Goal: Download file/media

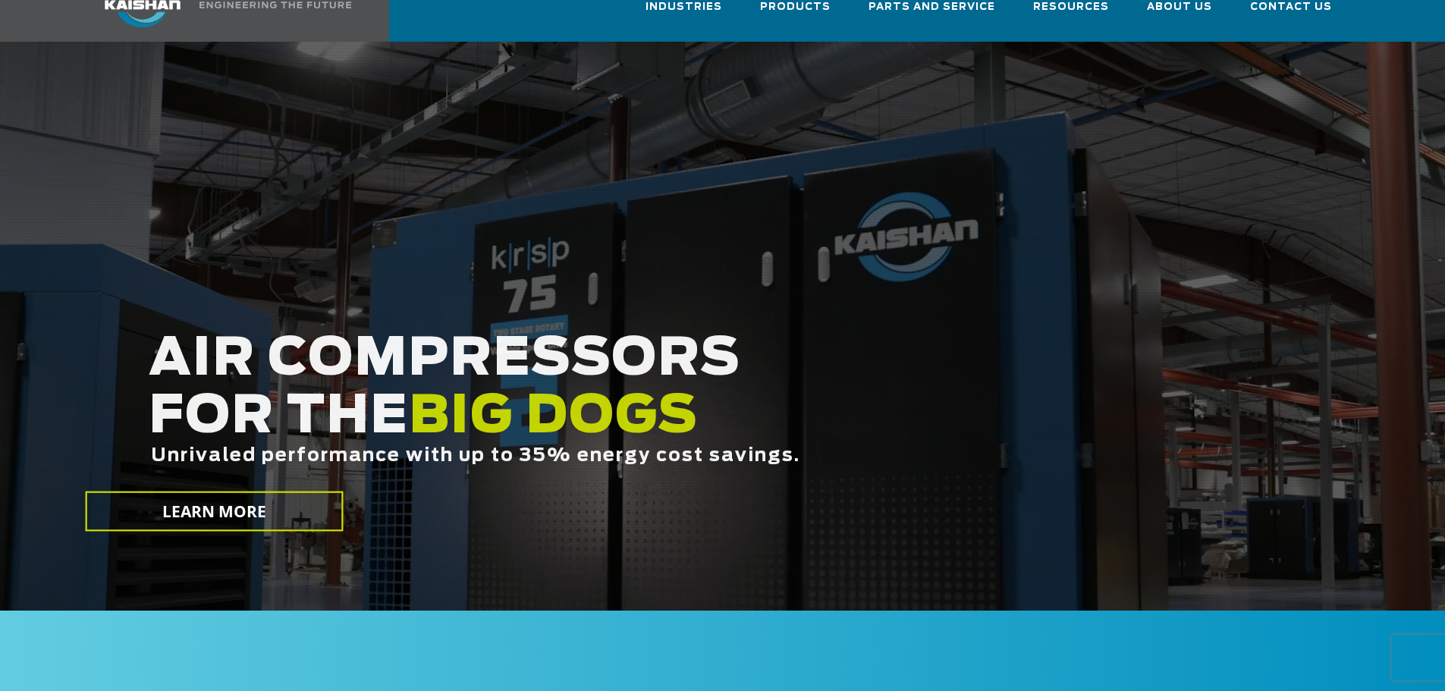
scroll to position [76, 0]
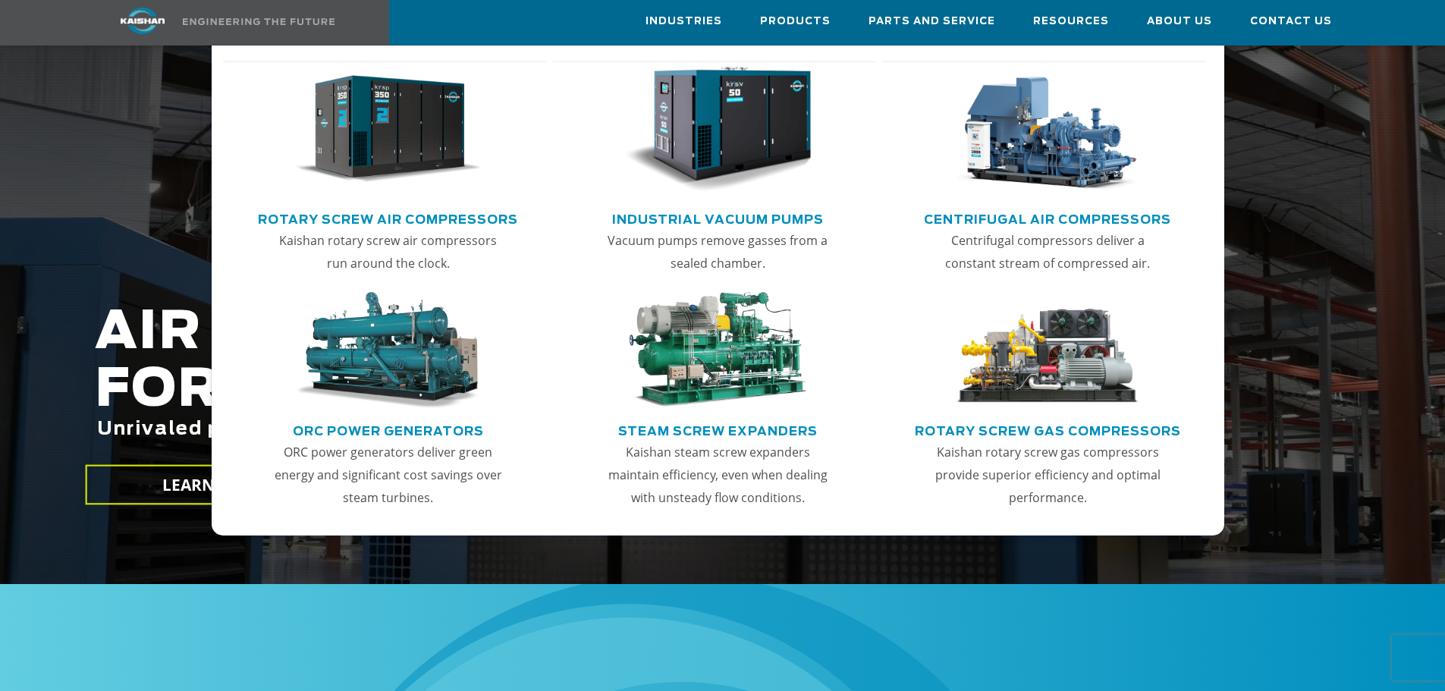
click at [771, 222] on link "Industrial Vacuum Pumps" at bounding box center [718, 217] width 212 height 23
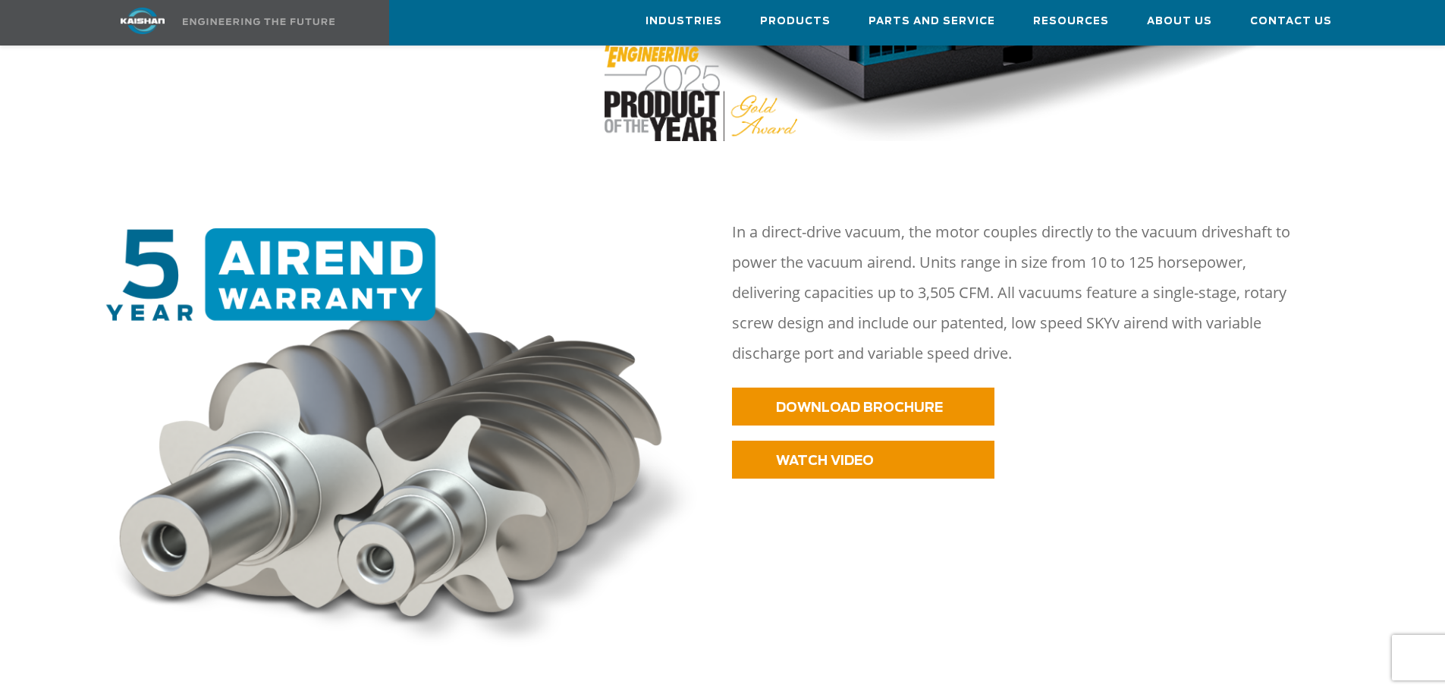
scroll to position [562, 0]
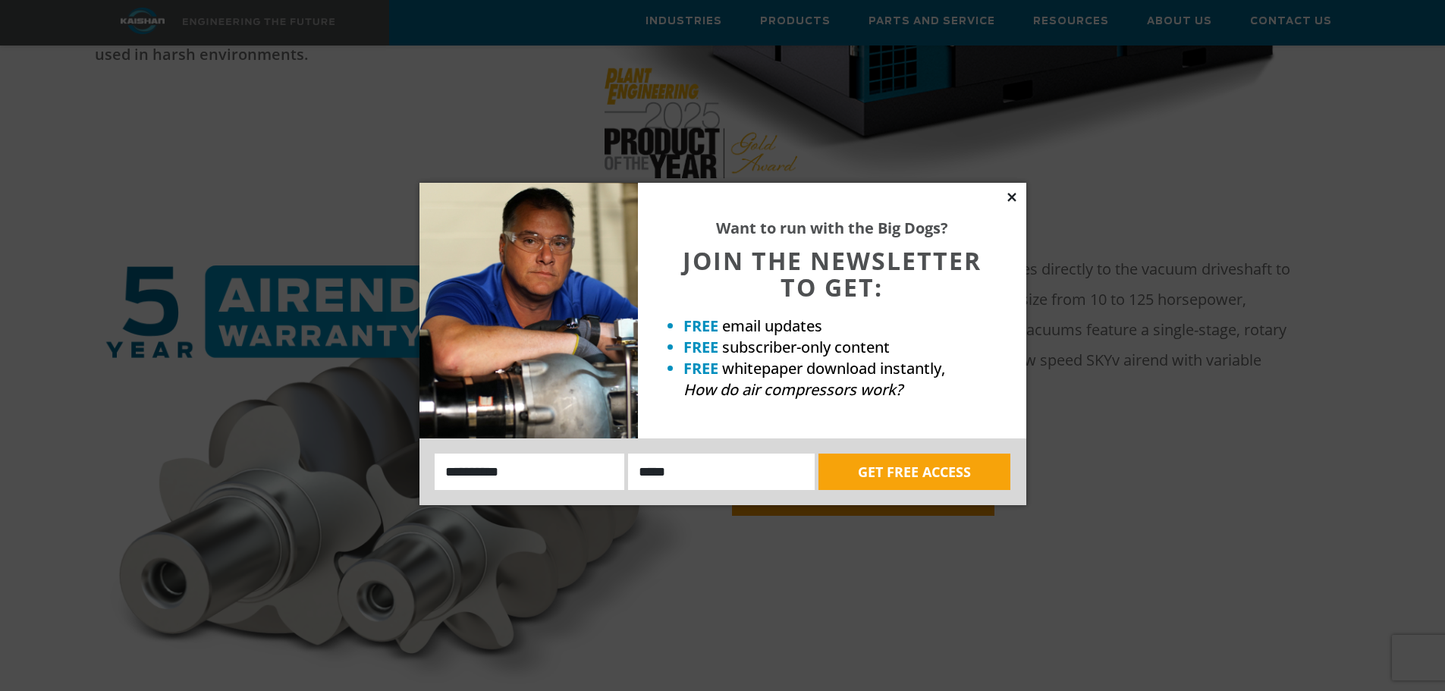
click at [1017, 199] on icon at bounding box center [1012, 197] width 14 height 14
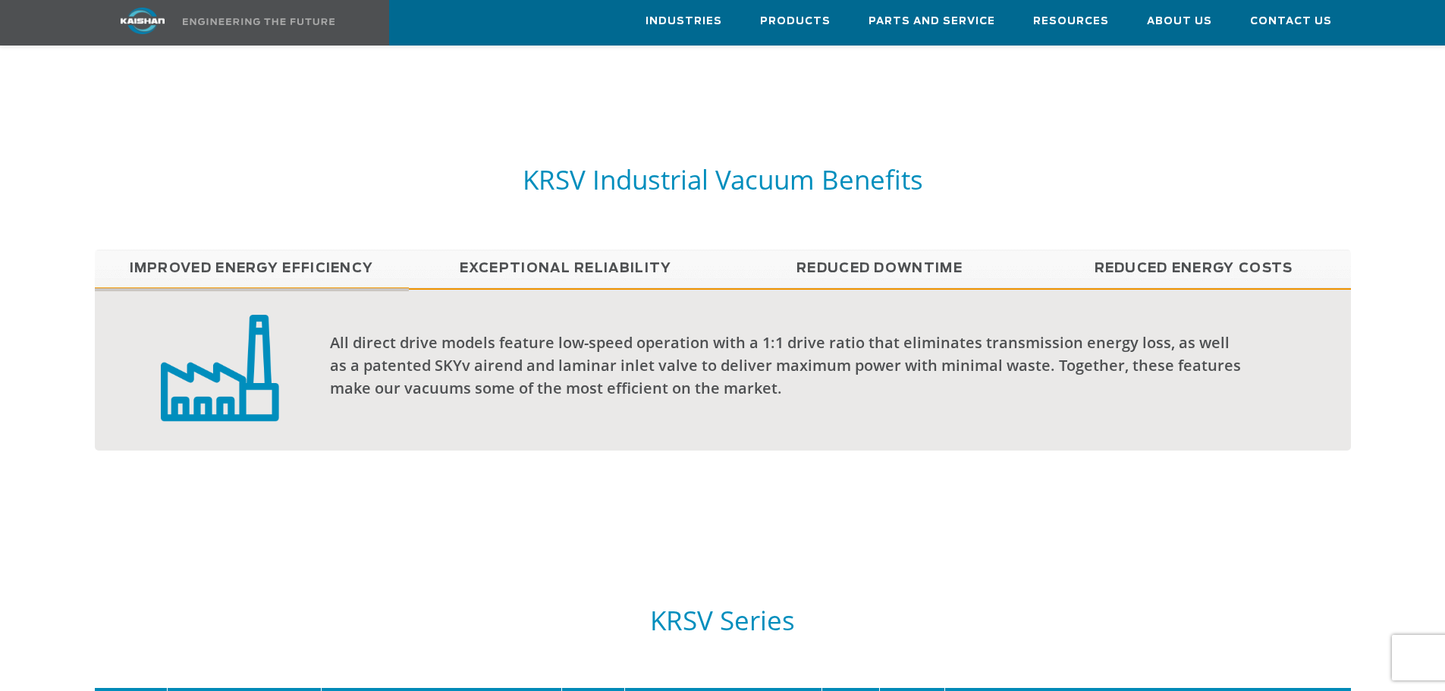
scroll to position [1214, 0]
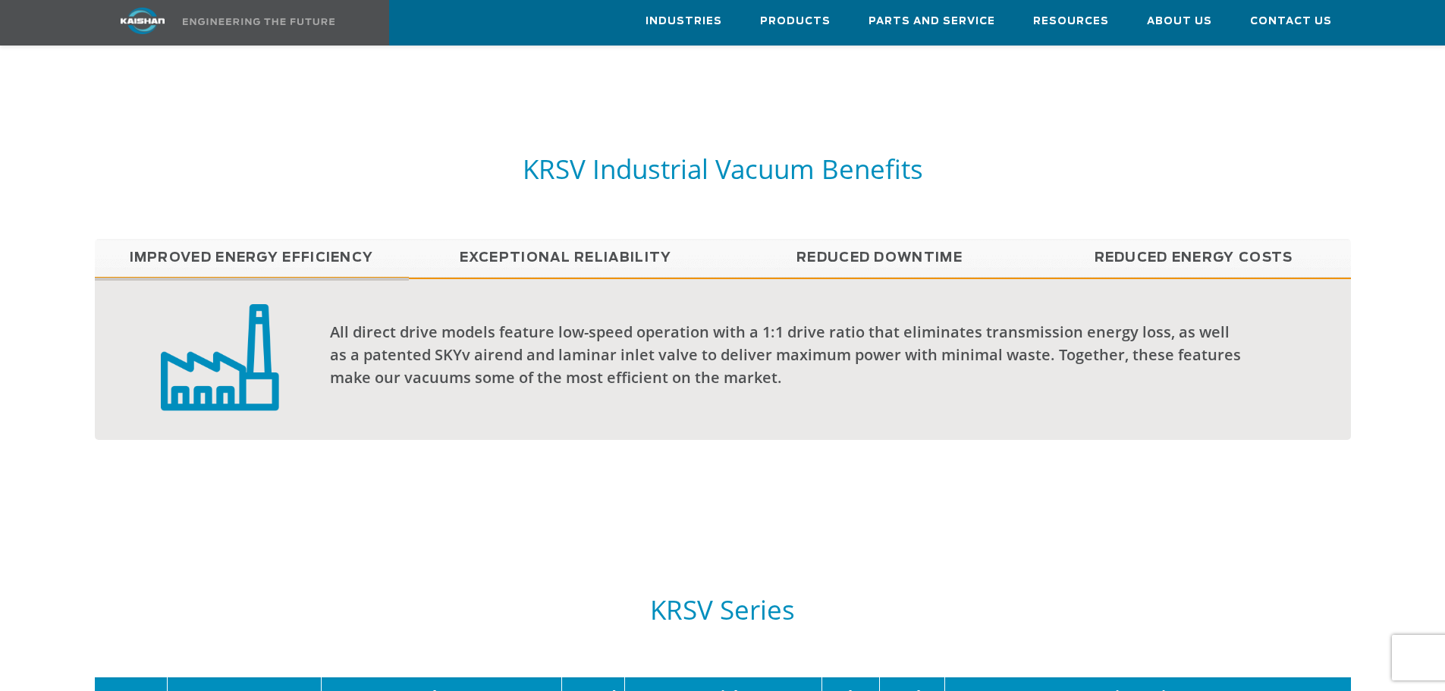
click at [520, 239] on link "Exceptional reliability" at bounding box center [566, 258] width 314 height 38
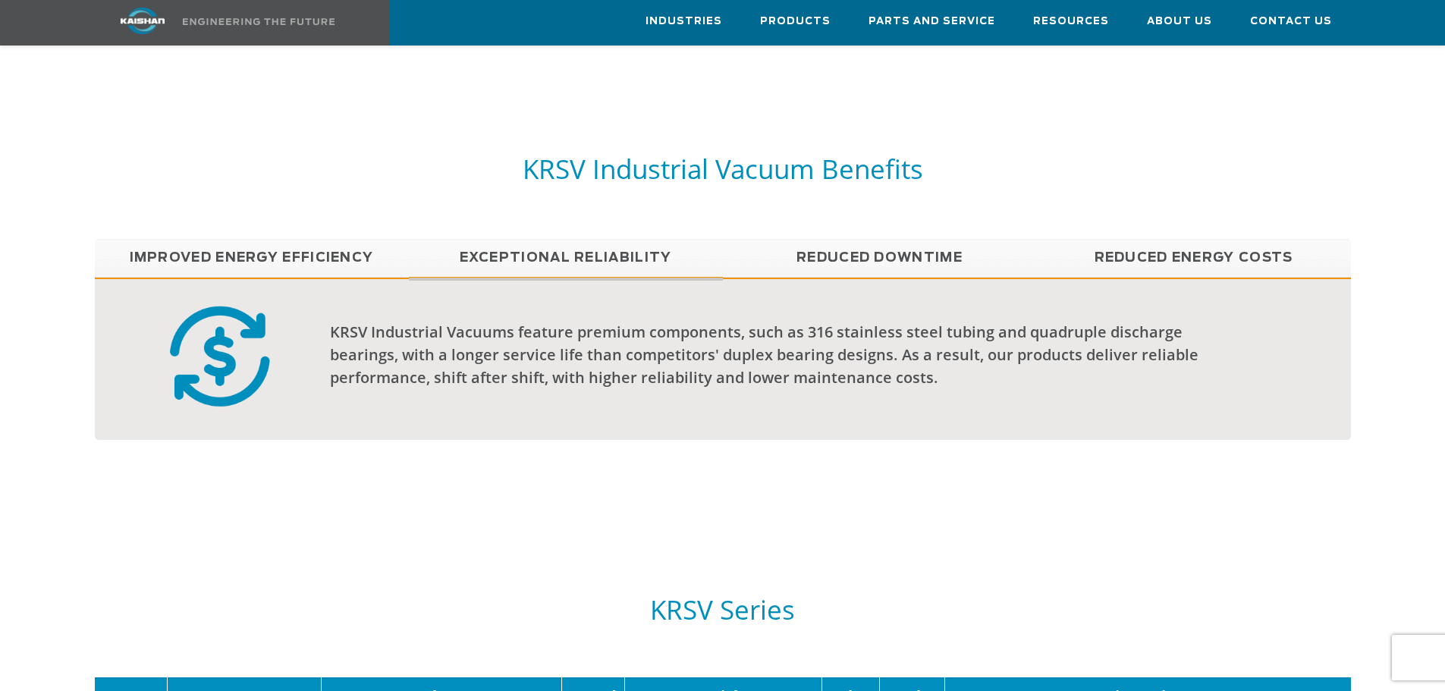
click at [846, 239] on link "Reduced Downtime" at bounding box center [880, 258] width 314 height 38
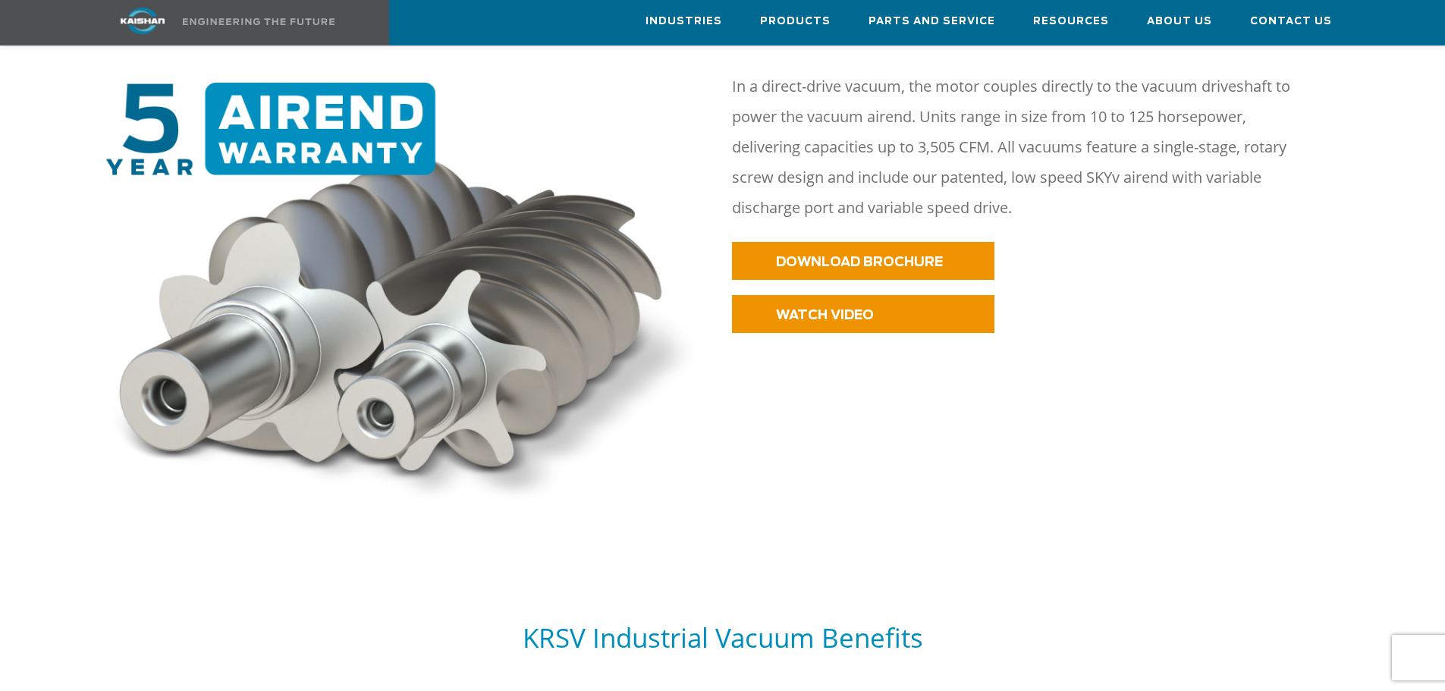
scroll to position [714, 0]
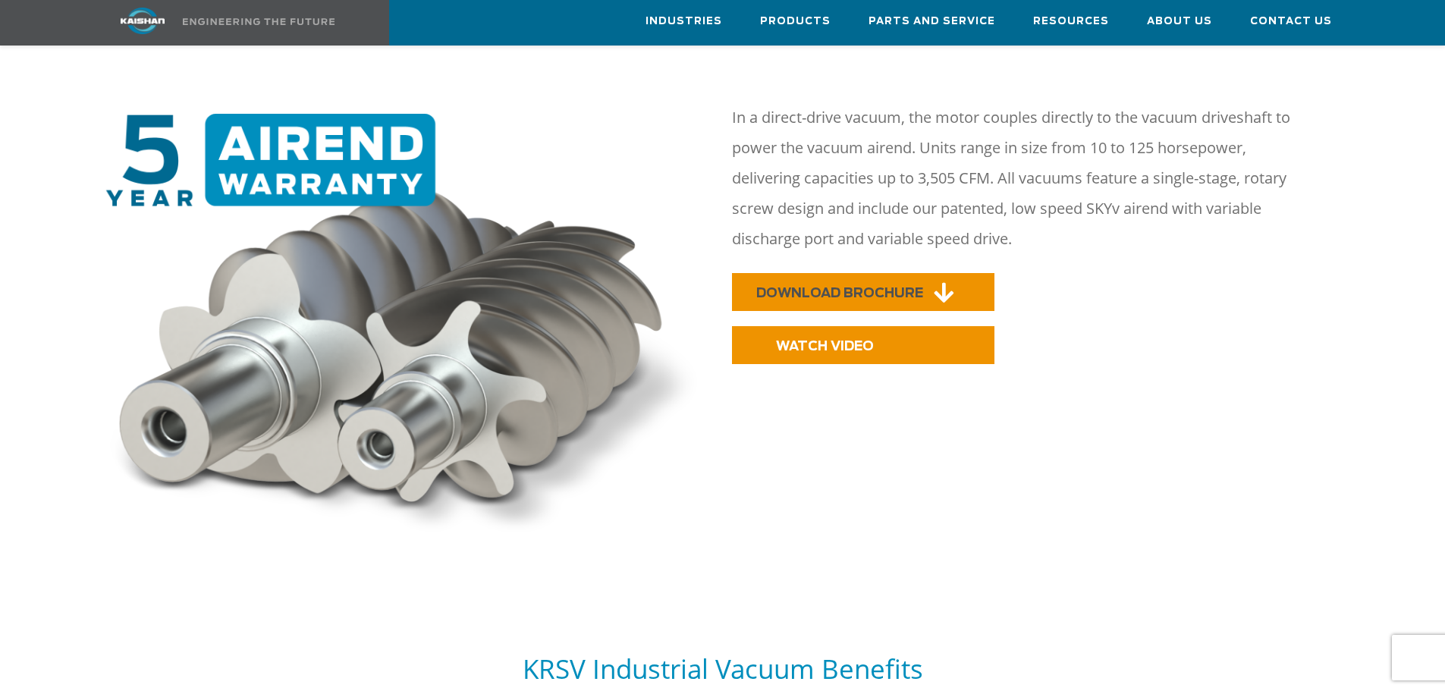
click at [909, 273] on link "DOWNLOAD BROCHURE" at bounding box center [863, 292] width 262 height 38
